Goal: Information Seeking & Learning: Learn about a topic

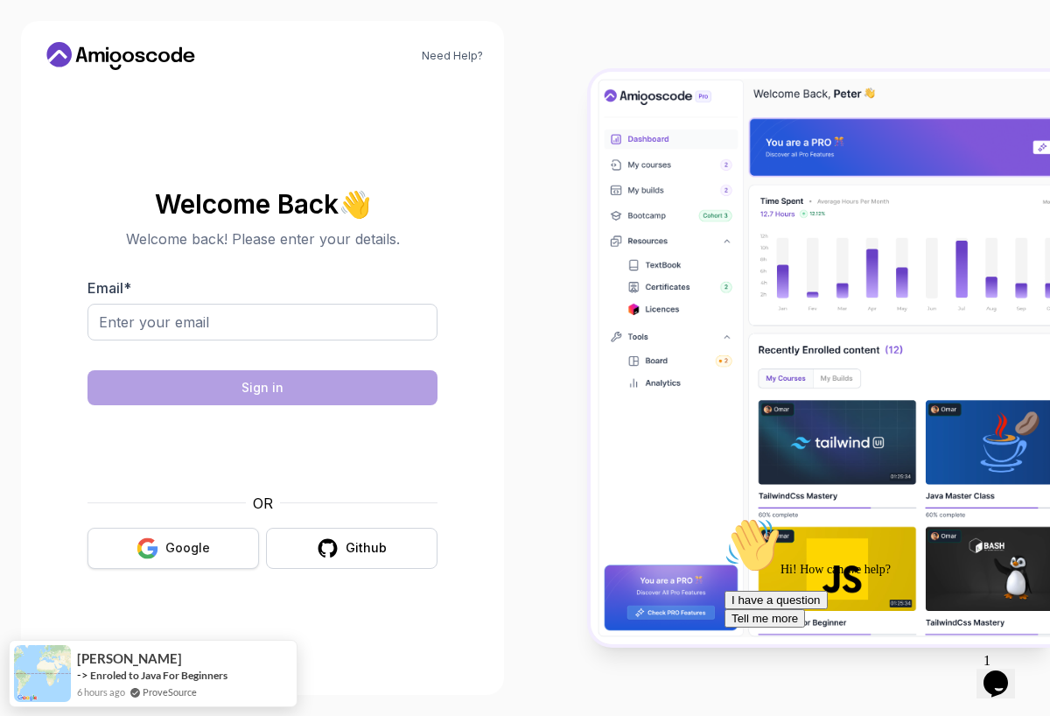
click at [189, 549] on div "Google" at bounding box center [187, 547] width 45 height 17
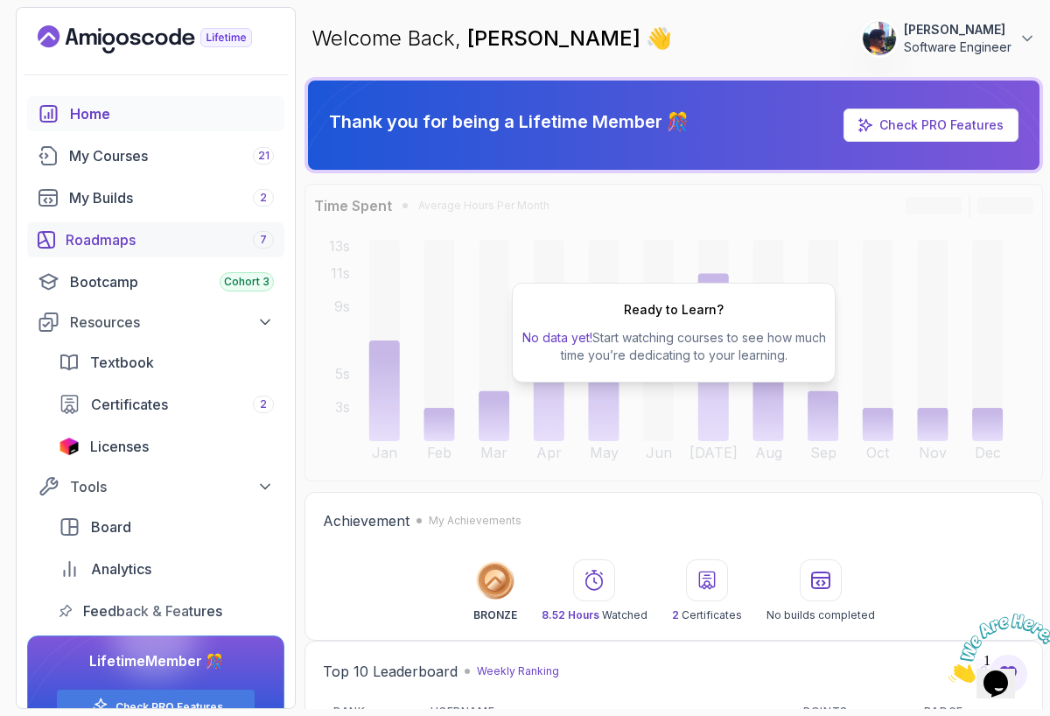
click at [112, 242] on div "Roadmaps 7" at bounding box center [170, 239] width 208 height 21
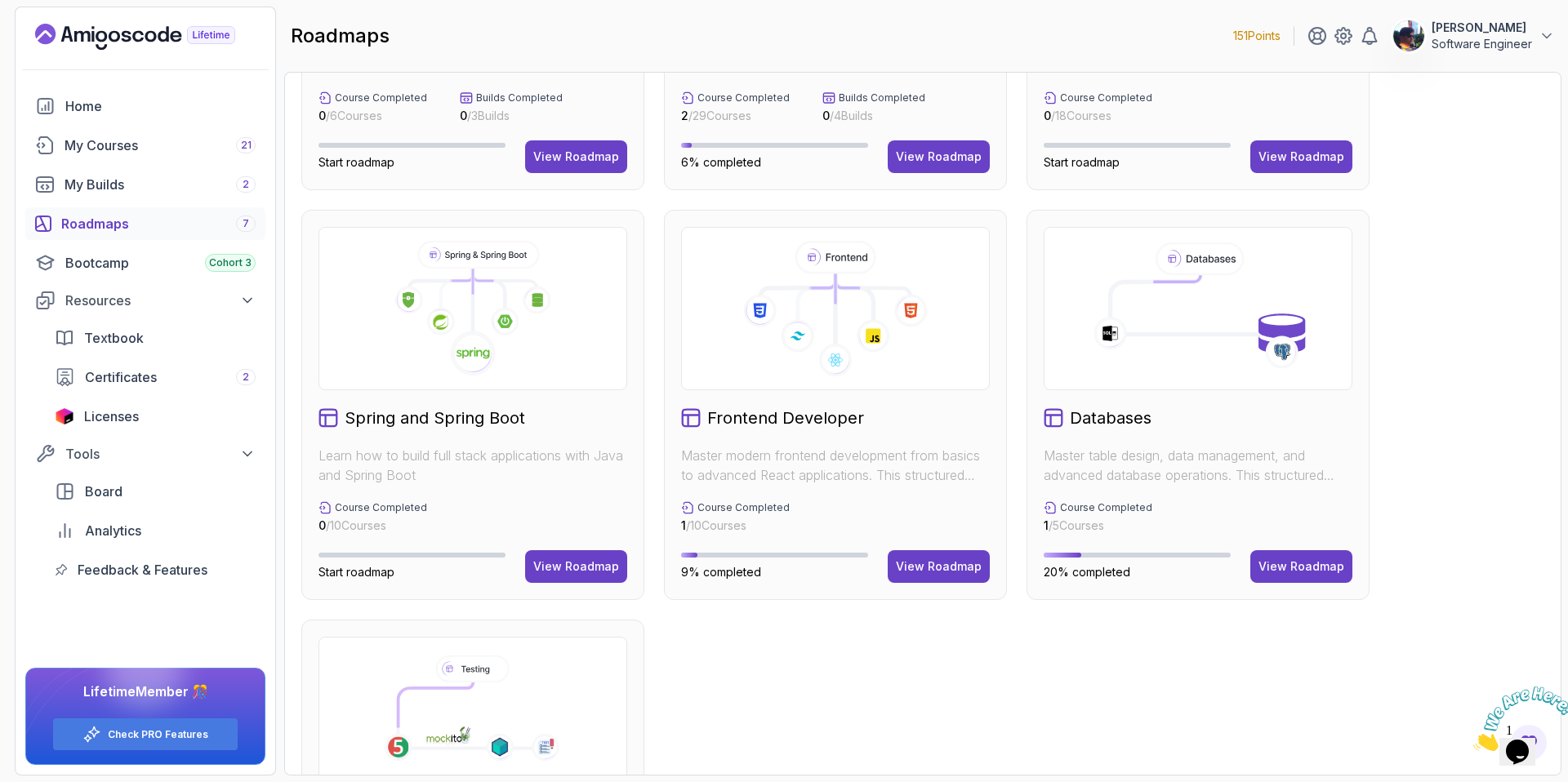
scroll to position [540, 0]
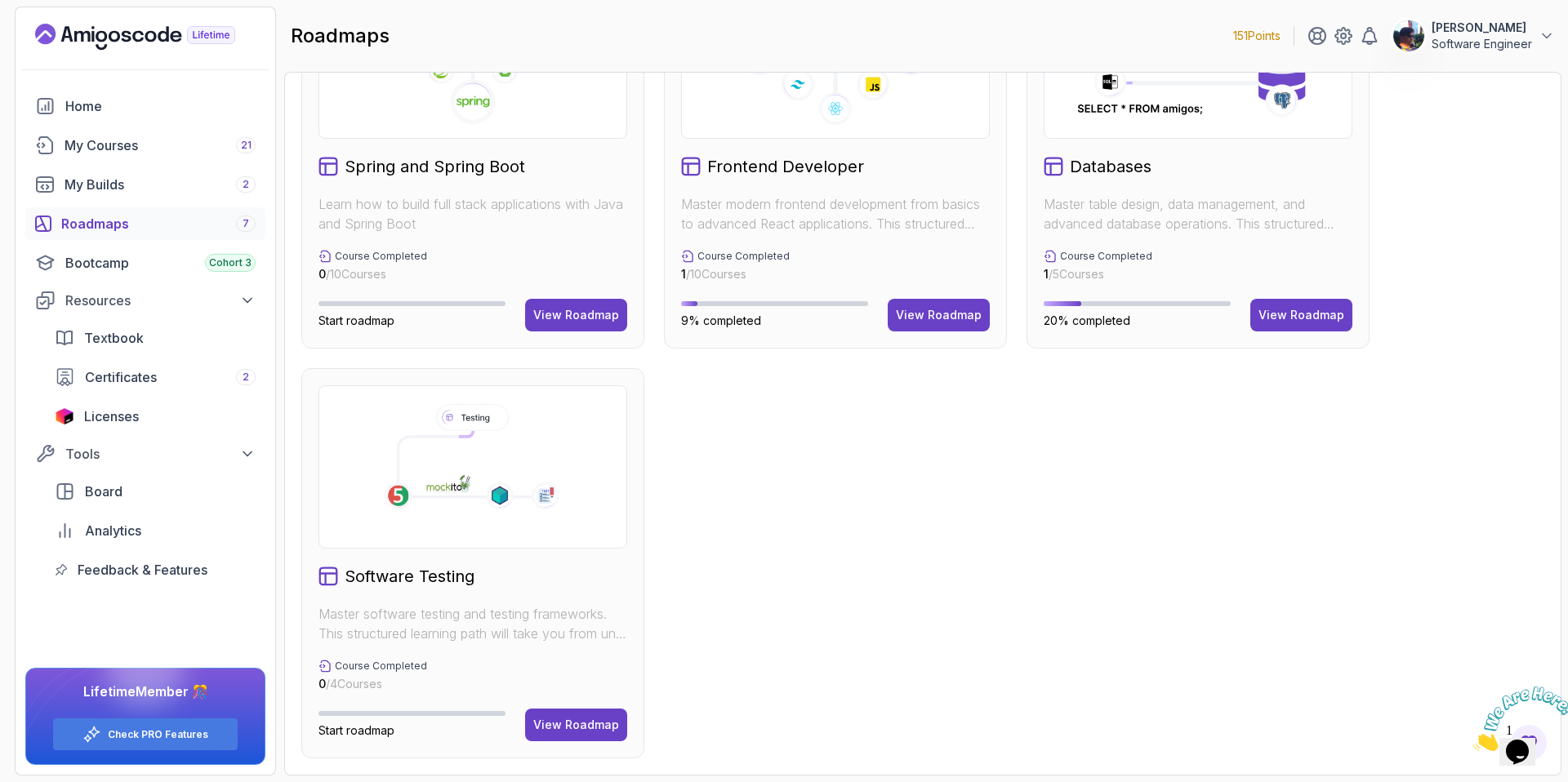
click at [560, 499] on icon at bounding box center [470, 461] width 204 height 123
click at [571, 667] on div "View Roadmap" at bounding box center [576, 724] width 86 height 16
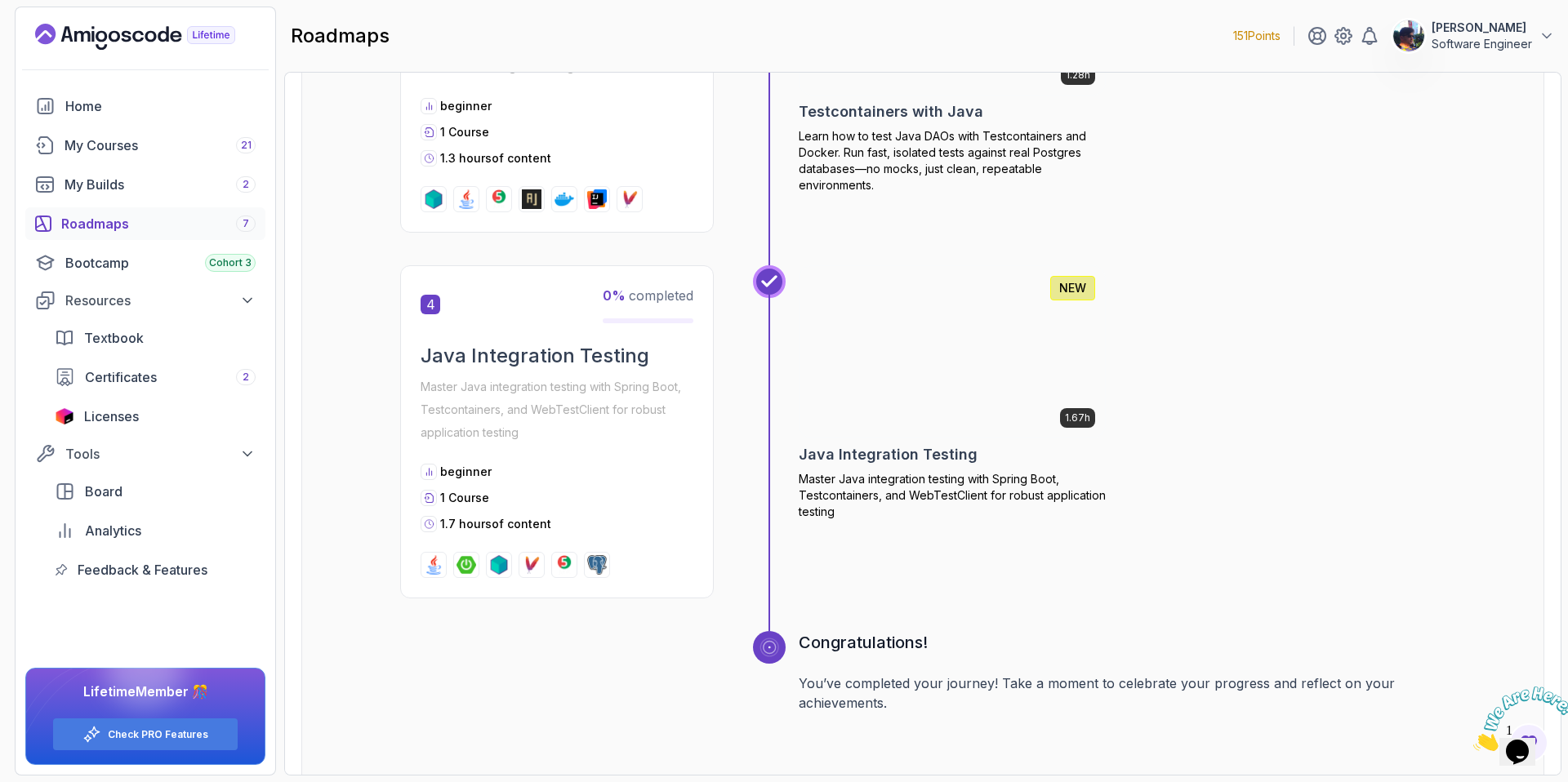
scroll to position [1253, 0]
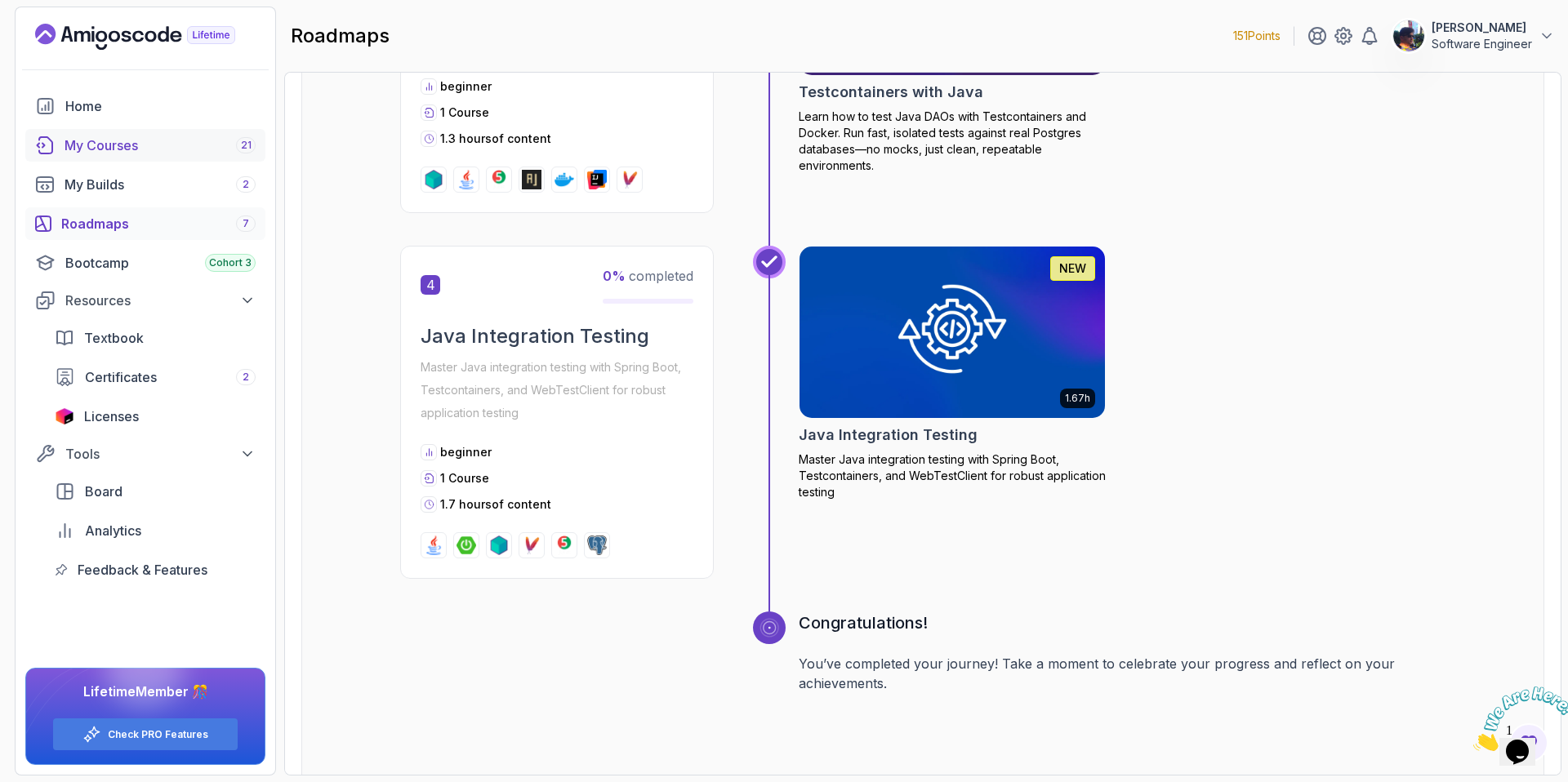
click at [146, 157] on link "My Courses 21" at bounding box center [145, 145] width 240 height 33
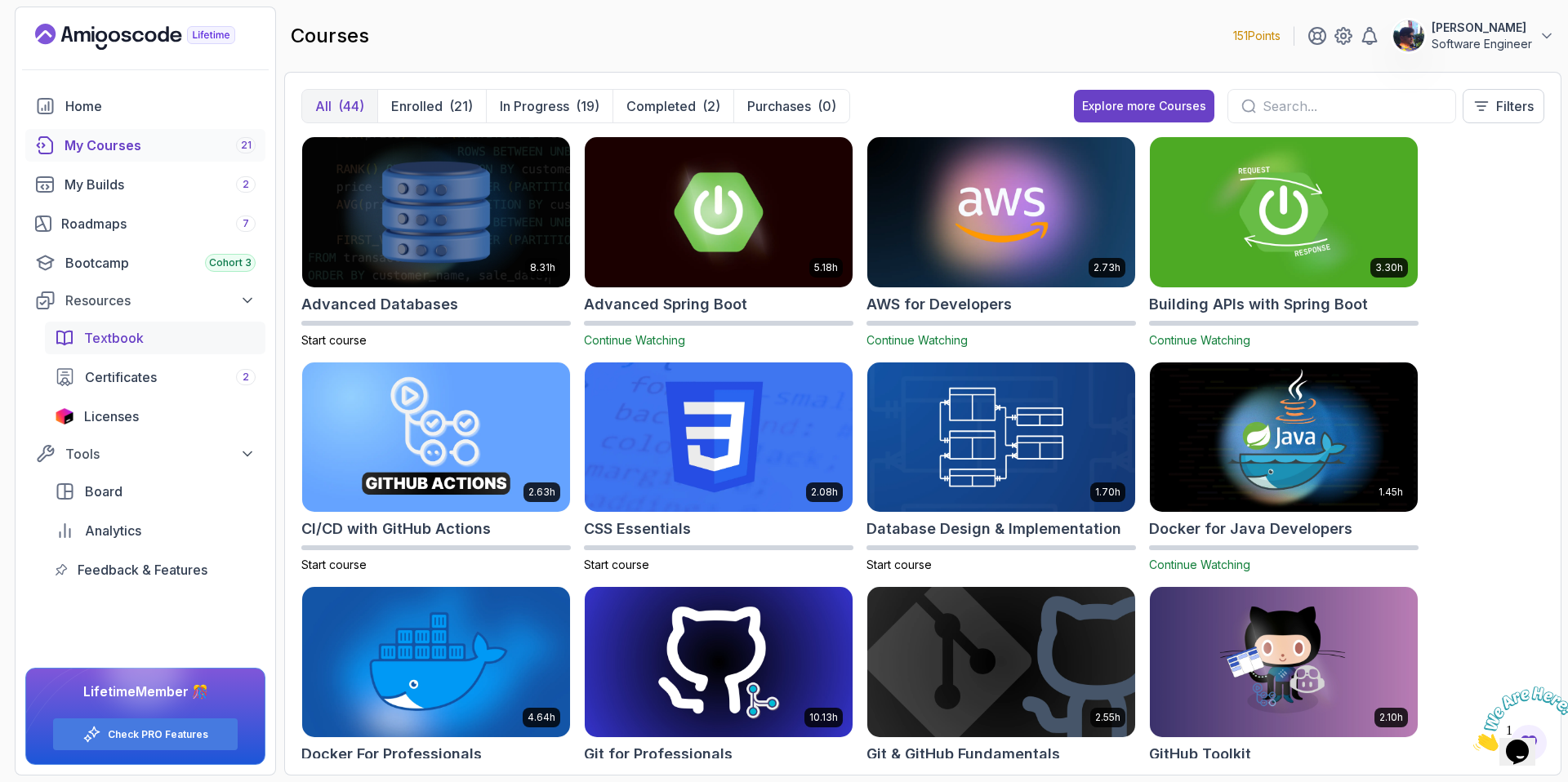
click at [101, 339] on span "Textbook" at bounding box center [114, 338] width 60 height 20
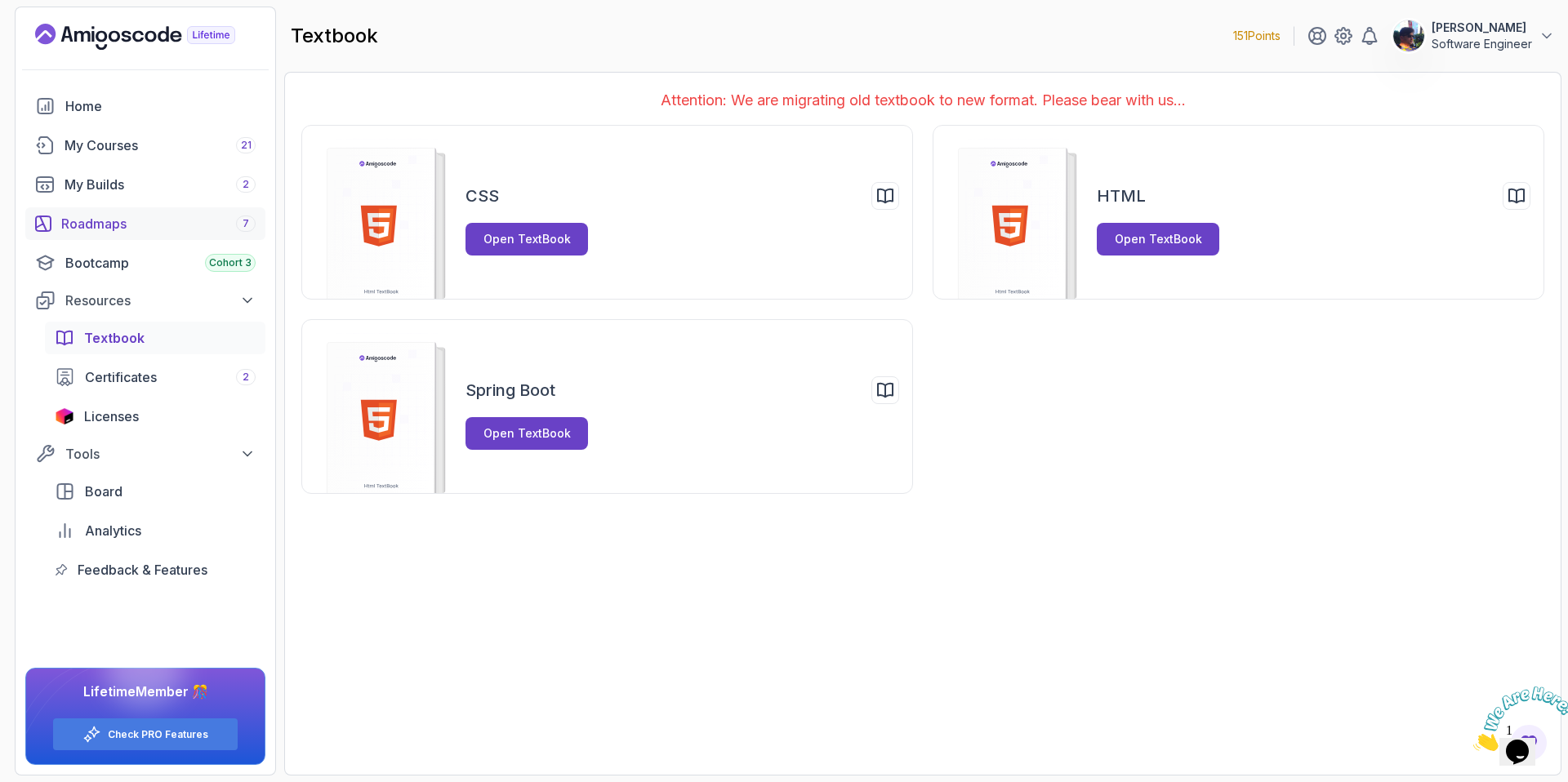
click at [135, 225] on div "Roadmaps 7" at bounding box center [159, 223] width 194 height 20
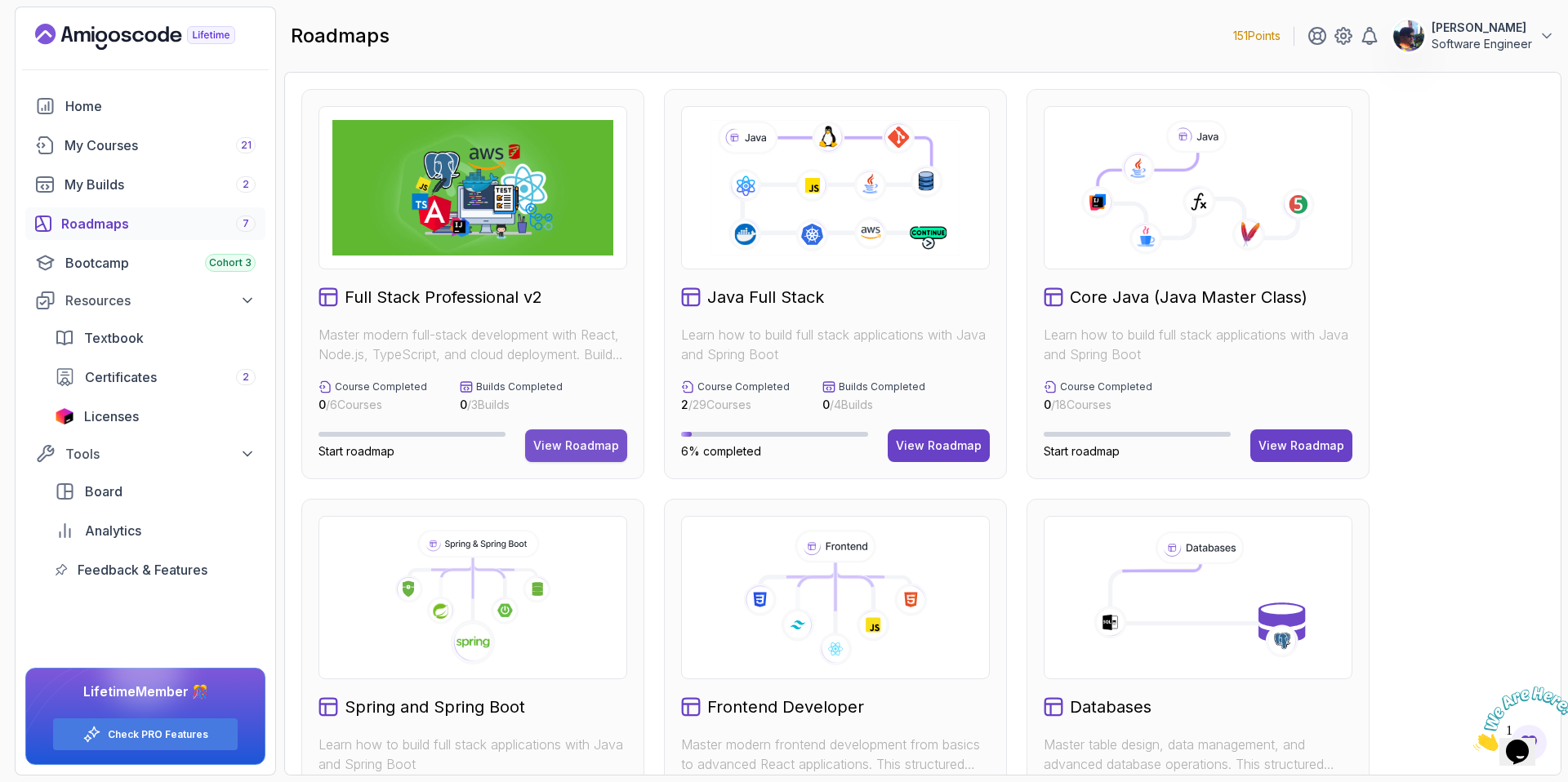
click at [565, 441] on div "View Roadmap" at bounding box center [576, 445] width 86 height 16
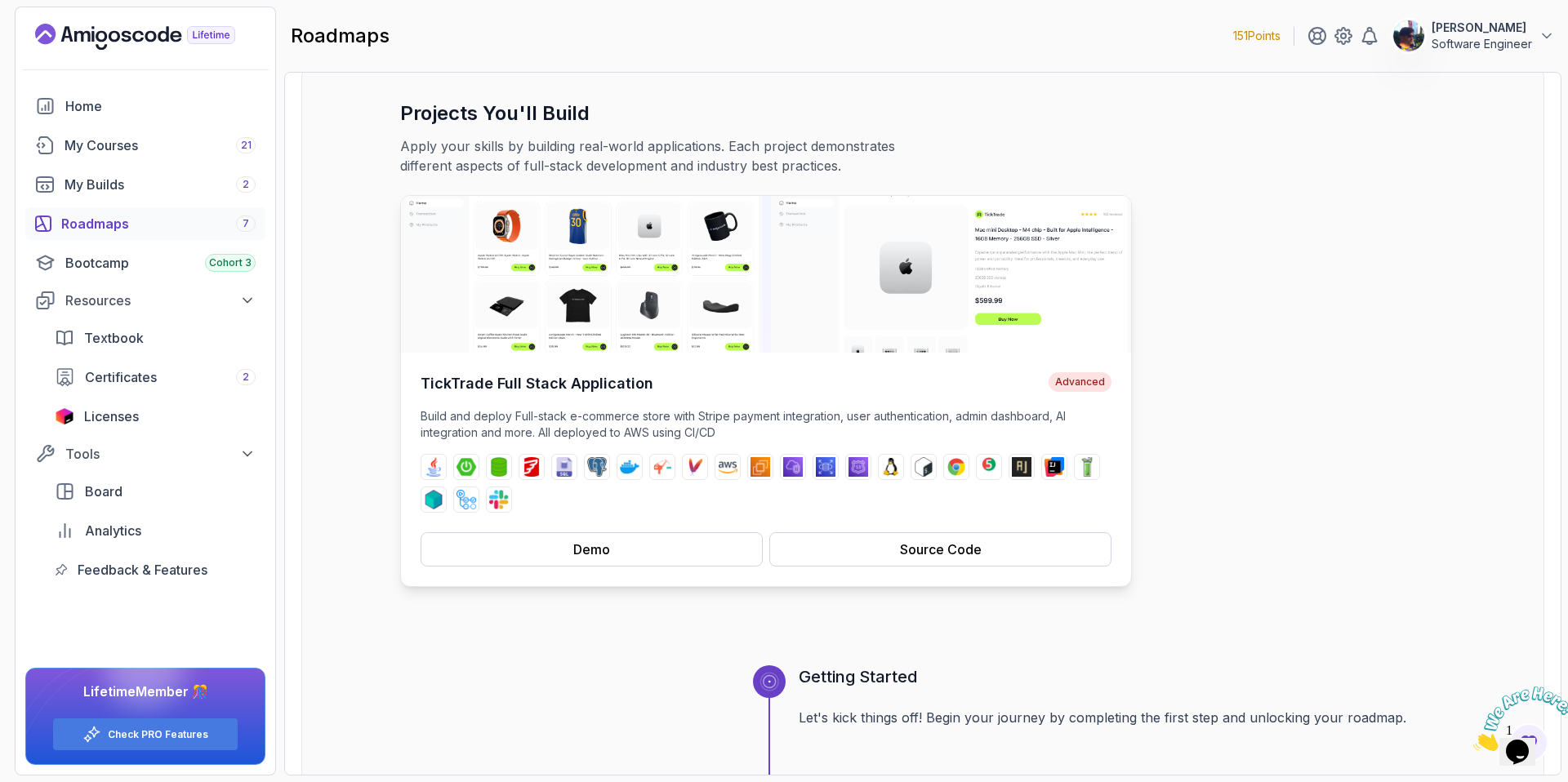
scroll to position [88, 0]
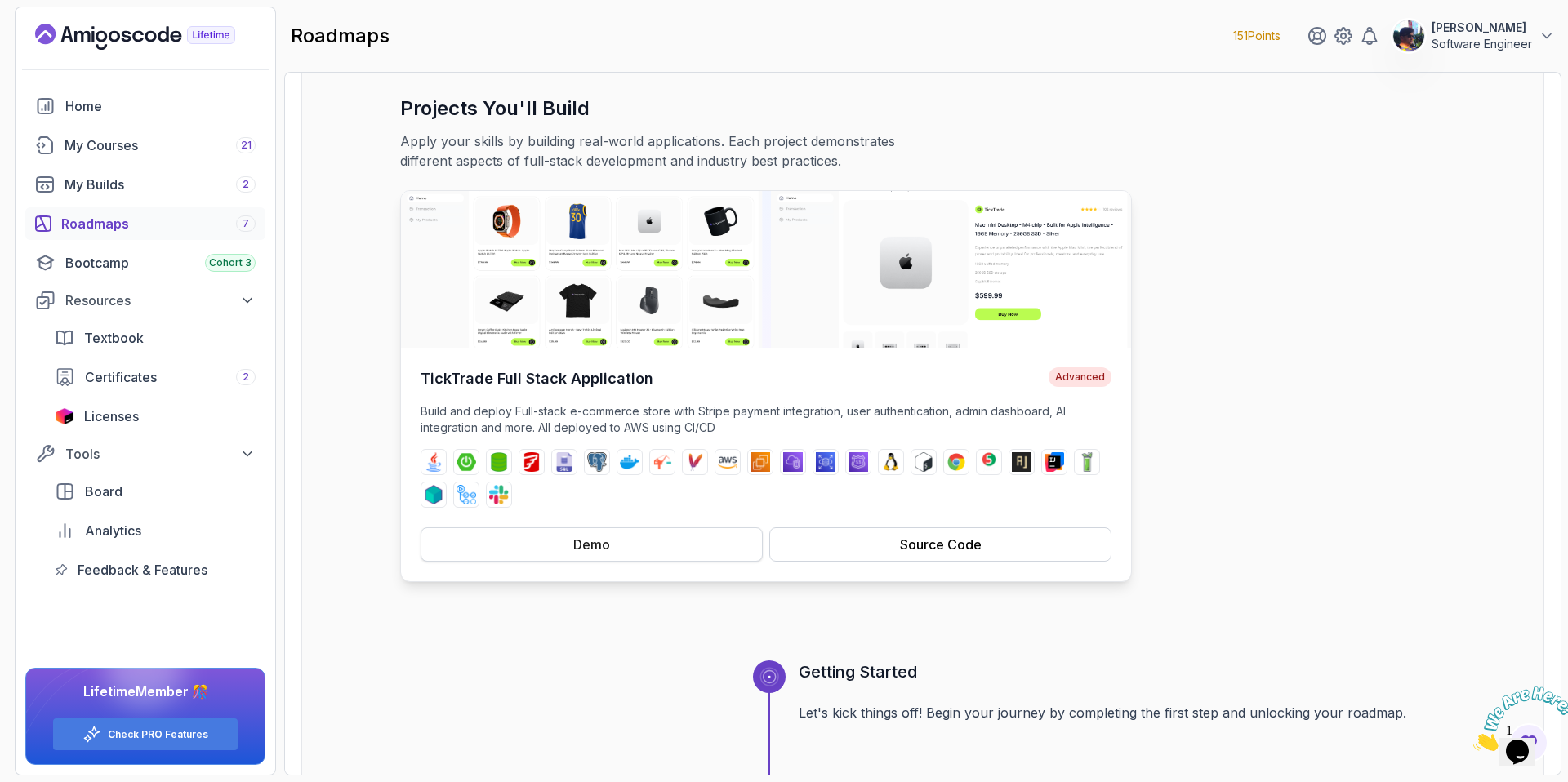
click at [573, 537] on div "Demo" at bounding box center [591, 544] width 36 height 20
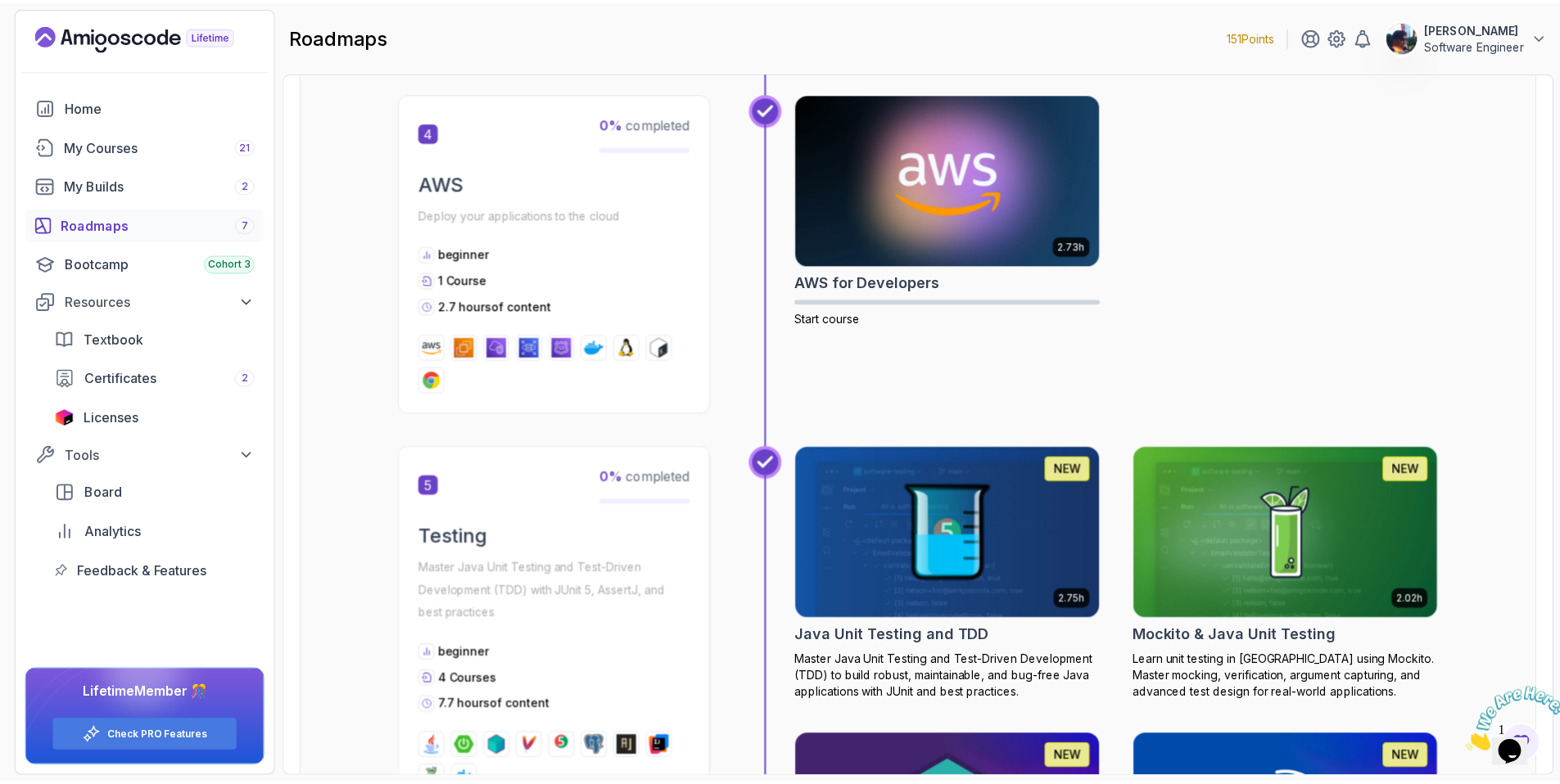
scroll to position [1830, 0]
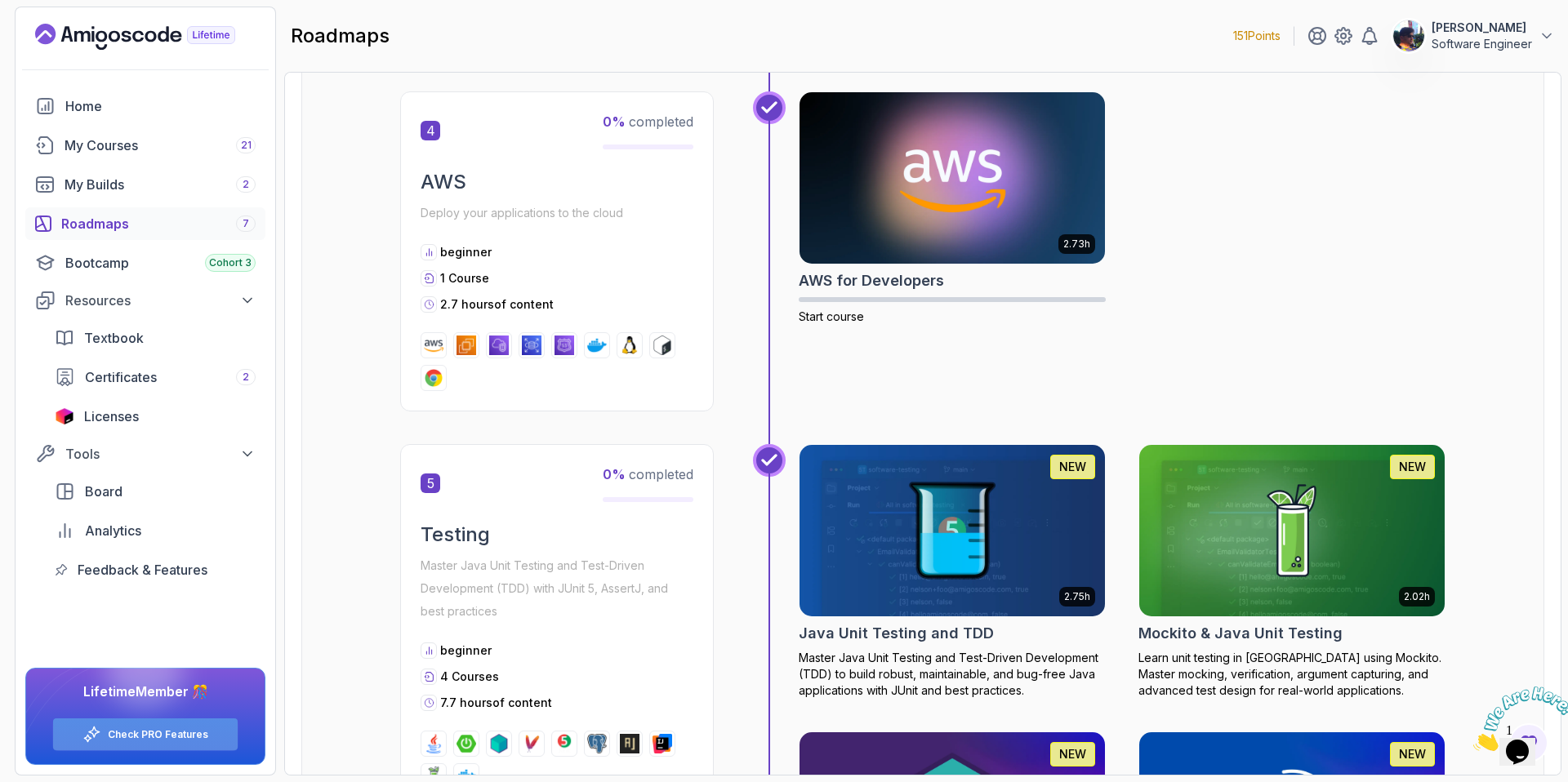
click at [186, 667] on link "Check PRO Features" at bounding box center [158, 734] width 101 height 13
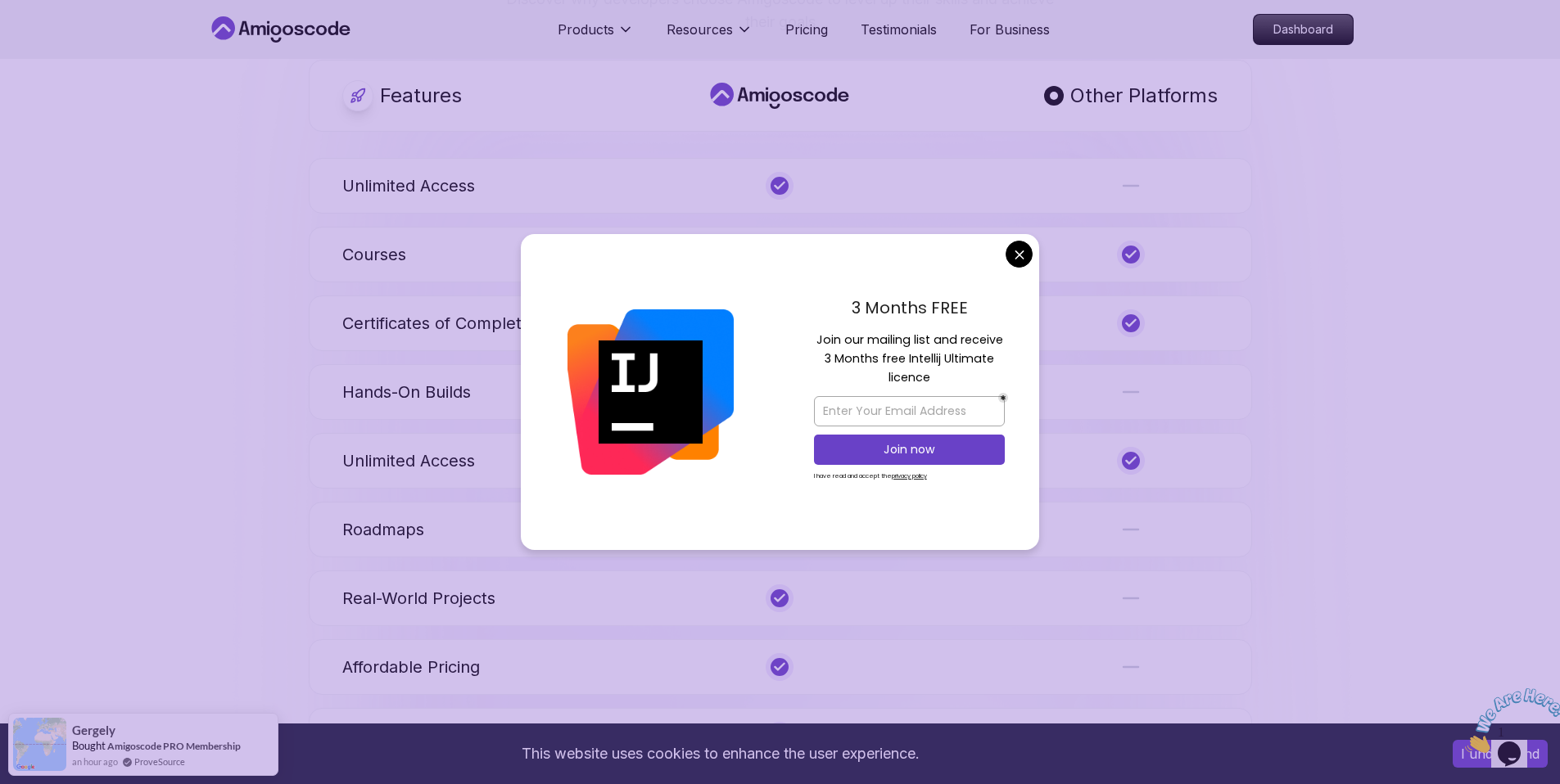
scroll to position [912, 0]
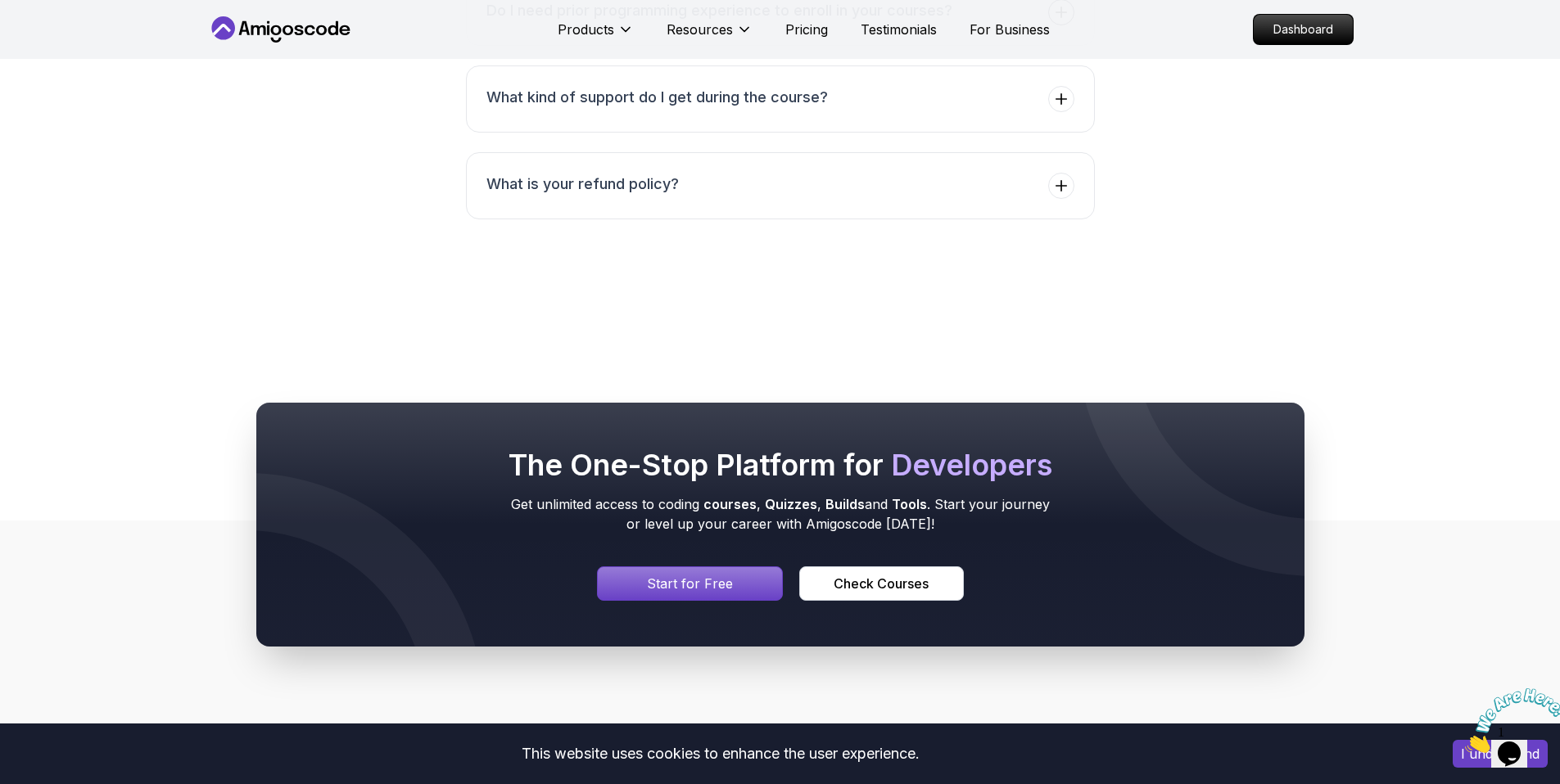
scroll to position [3539, 0]
